Goal: Information Seeking & Learning: Learn about a topic

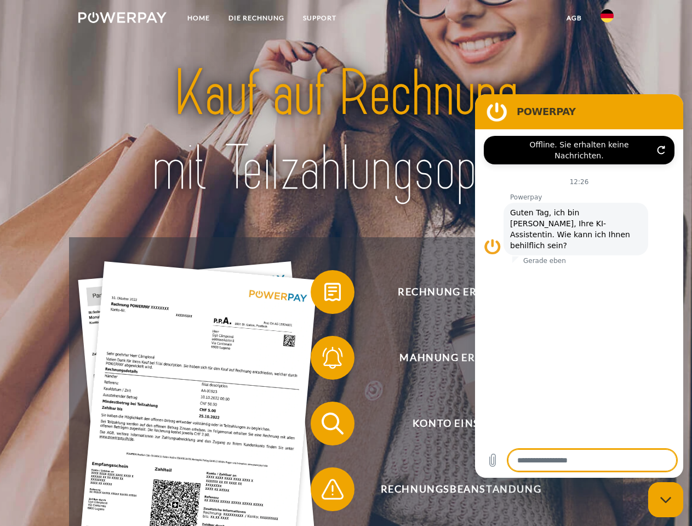
click at [122, 19] on img at bounding box center [122, 17] width 88 height 11
click at [607, 19] on img at bounding box center [607, 15] width 13 height 13
click at [574, 18] on link "agb" at bounding box center [574, 18] width 34 height 20
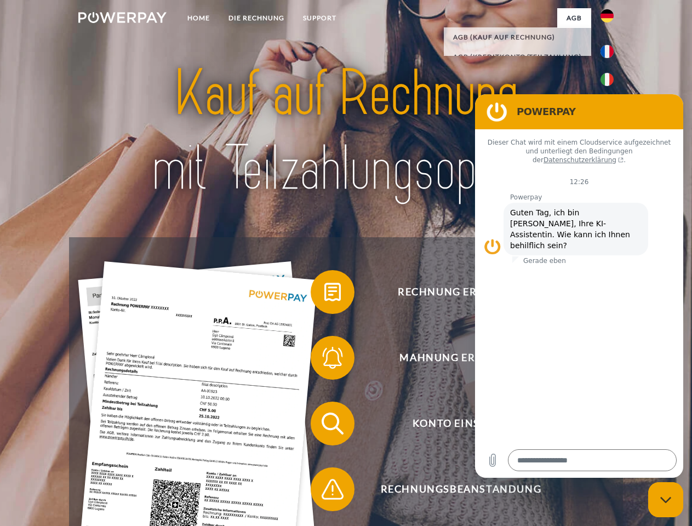
click at [324, 294] on span at bounding box center [316, 292] width 55 height 55
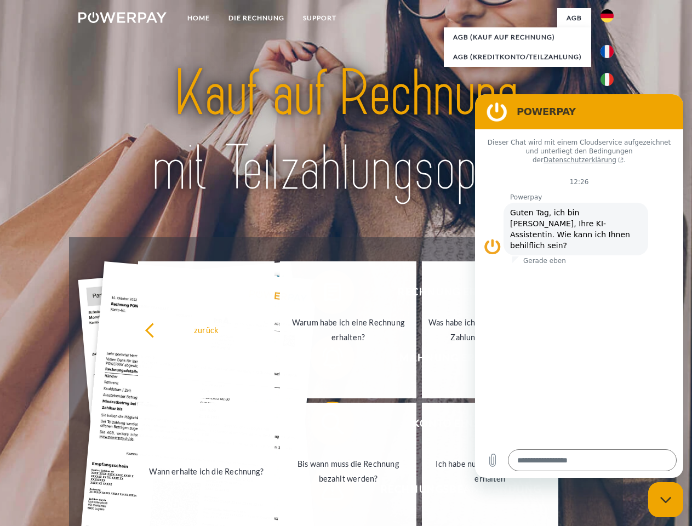
click at [275, 426] on link "Wann erhalte ich die Rechnung?" at bounding box center [206, 471] width 136 height 137
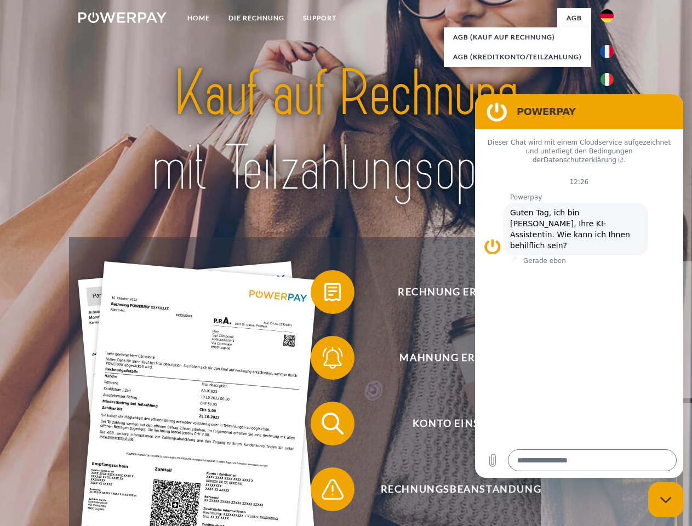
click at [324, 492] on span at bounding box center [316, 489] width 55 height 55
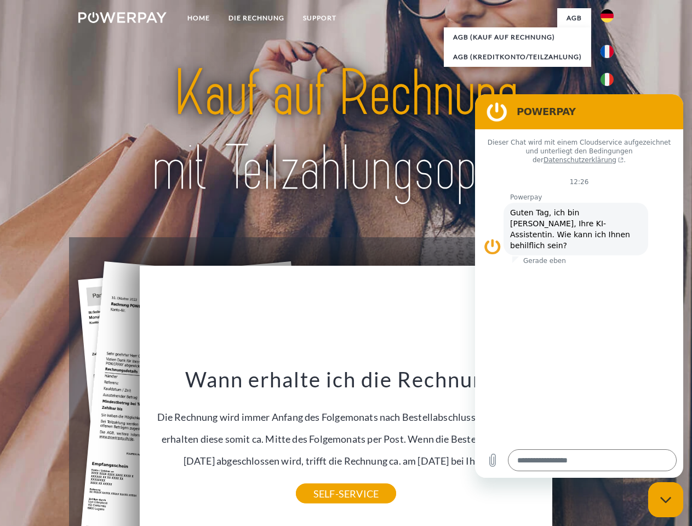
click at [666, 500] on icon "Messaging-Fenster schließen" at bounding box center [666, 499] width 12 height 7
type textarea "*"
